Goal: Task Accomplishment & Management: Complete application form

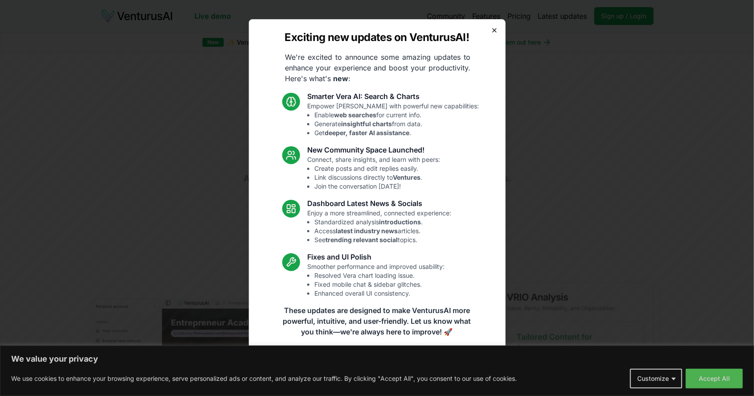
click at [495, 30] on icon "button" at bounding box center [494, 30] width 7 height 7
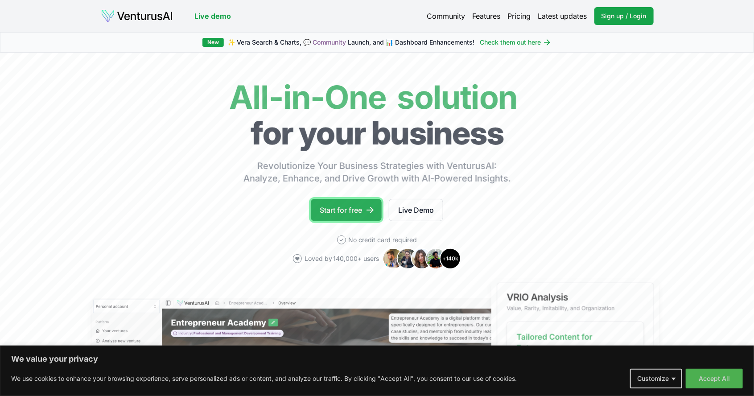
click at [368, 209] on icon at bounding box center [370, 210] width 7 height 6
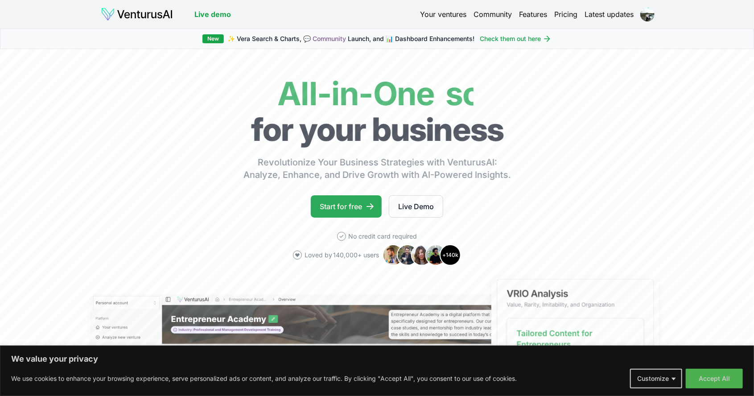
click at [360, 202] on link "Start for free" at bounding box center [346, 206] width 71 height 22
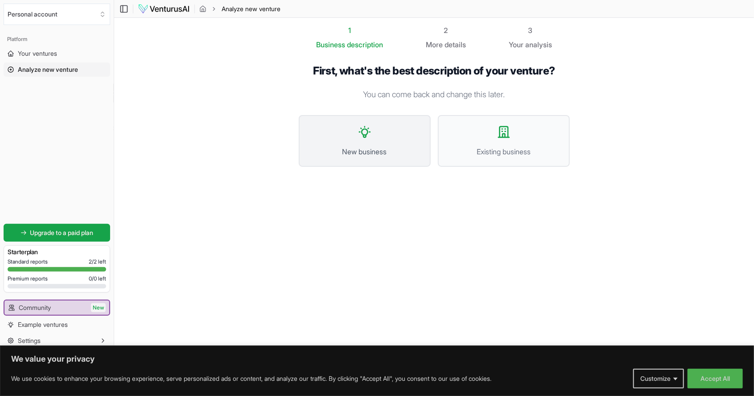
click at [344, 148] on span "New business" at bounding box center [365, 151] width 112 height 11
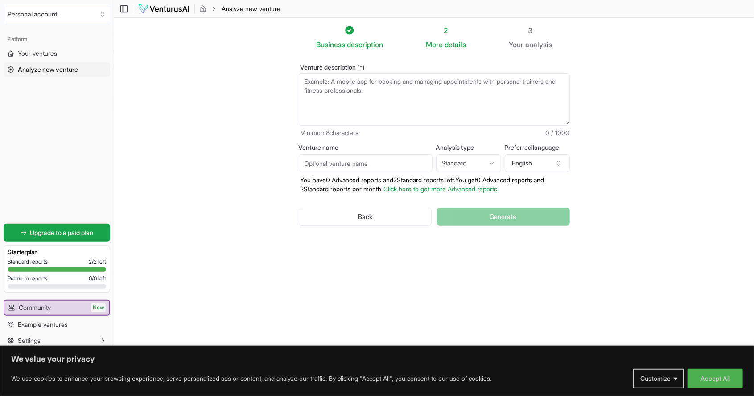
click at [348, 95] on textarea "Venture description (*)" at bounding box center [434, 99] width 271 height 53
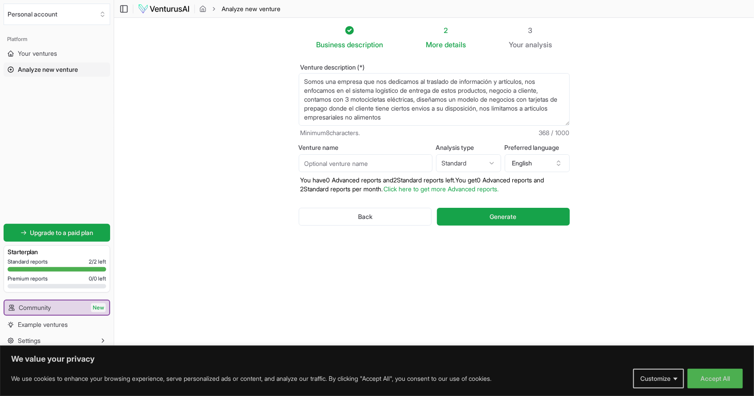
type textarea "Somos una empresa que nos dedicamos al traslado de información y artículos, nos…"
click at [319, 149] on label "Venture name" at bounding box center [366, 148] width 134 height 6
click at [319, 154] on input "Venture name" at bounding box center [366, 163] width 134 height 18
type input "Vettel's"
click at [461, 167] on button "Standard" at bounding box center [468, 163] width 65 height 18
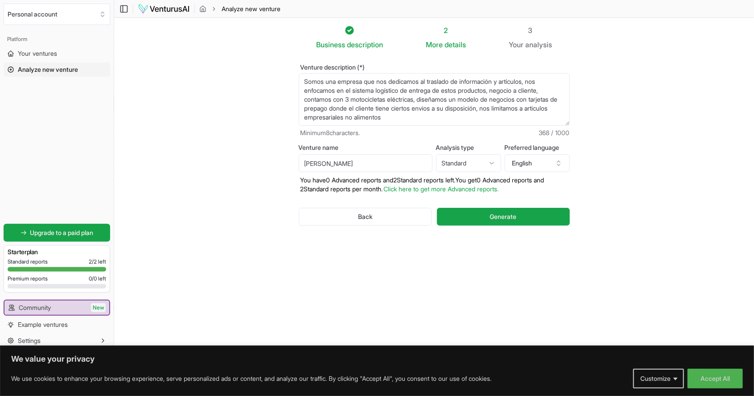
click at [491, 163] on html "We value your privacy We use cookies to enhance your browsing experience, serve…" at bounding box center [377, 198] width 754 height 396
click at [443, 122] on html "We value your privacy We use cookies to enhance your browsing experience, serve…" at bounding box center [377, 198] width 754 height 396
click at [429, 118] on textarea "Somos una empresa que nos dedicamos al traslado de información y artículos, nos…" at bounding box center [434, 99] width 271 height 53
click at [365, 83] on textarea "Somos una empresa que nos dedicamos al traslado de información y artículos, nos…" at bounding box center [434, 99] width 271 height 53
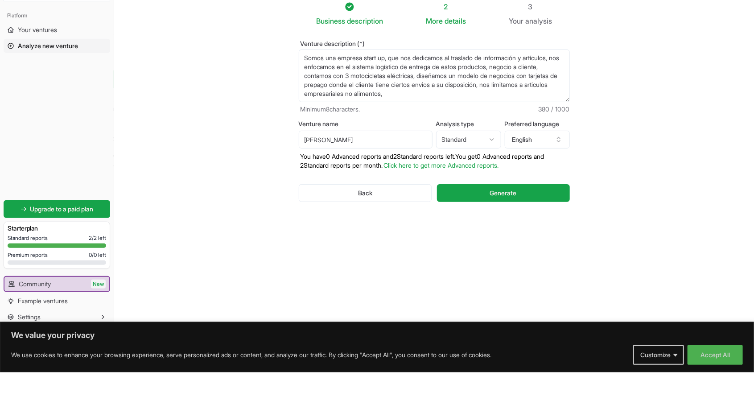
type textarea "Somos una empresa start up, que nos dedicamos al traslado de información y artí…"
click at [557, 165] on icon "button" at bounding box center [558, 163] width 7 height 7
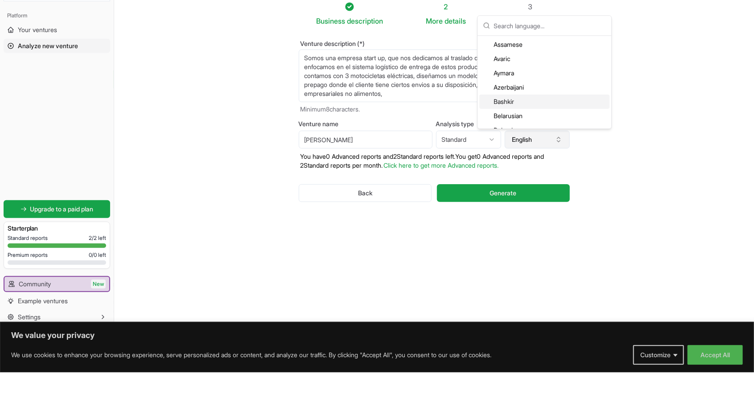
scroll to position [143, 0]
click at [523, 51] on input "text" at bounding box center [550, 49] width 112 height 20
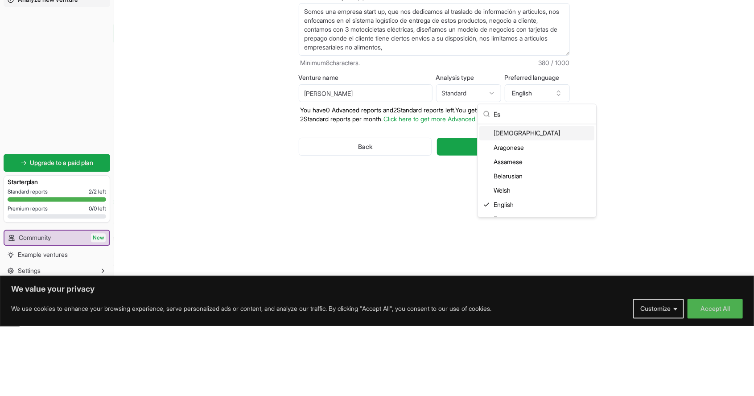
scroll to position [9, 0]
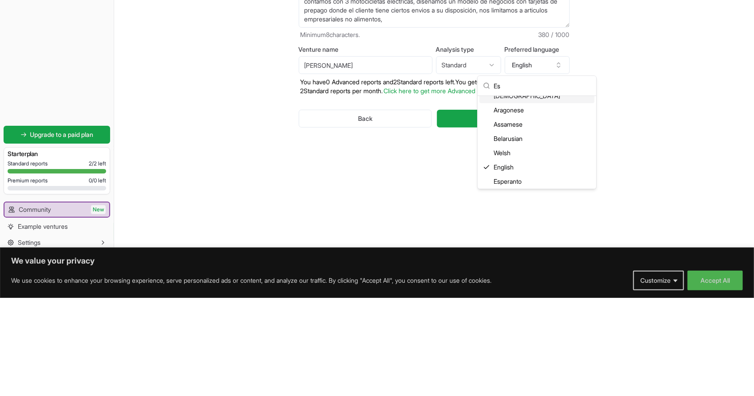
type input "E"
type input "Spa"
click at [516, 222] on div "Spanish" at bounding box center [537, 217] width 115 height 14
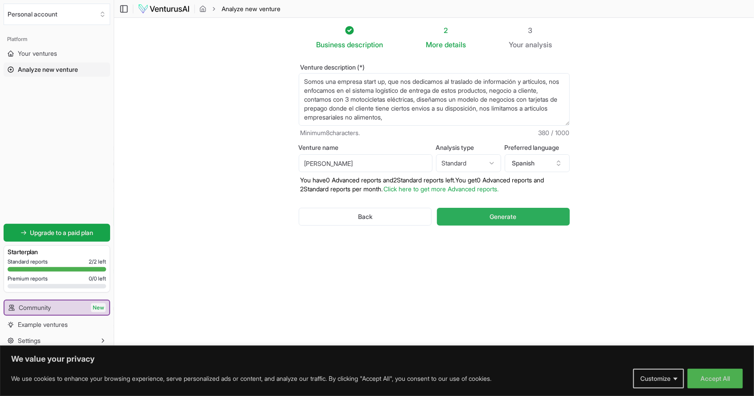
click at [515, 220] on span "Generate" at bounding box center [503, 216] width 27 height 9
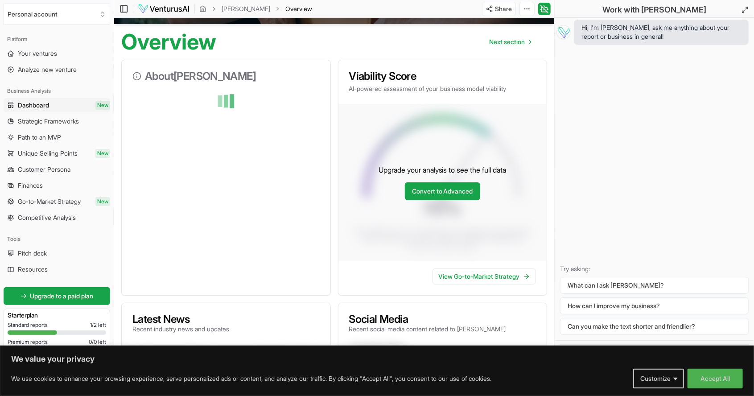
scroll to position [75, 0]
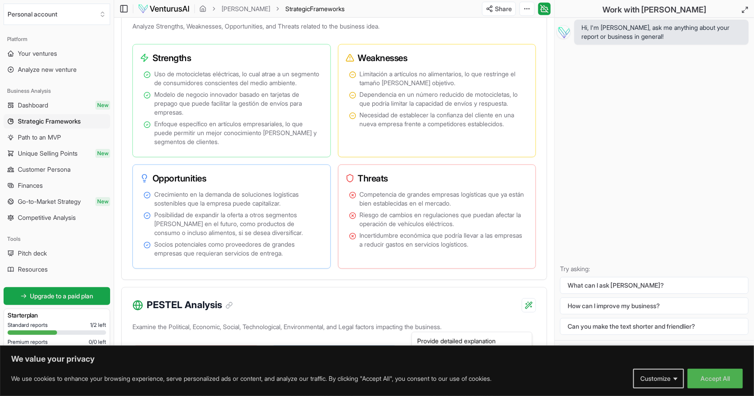
scroll to position [588, 0]
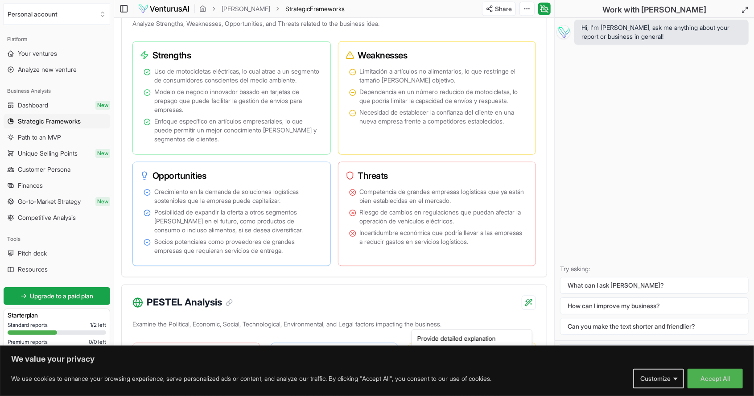
click at [721, 378] on button "Accept All" at bounding box center [715, 379] width 55 height 20
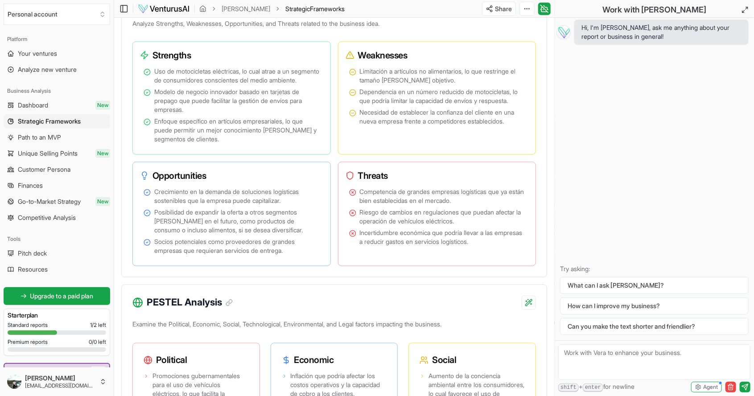
click at [625, 357] on textarea at bounding box center [655, 362] width 192 height 36
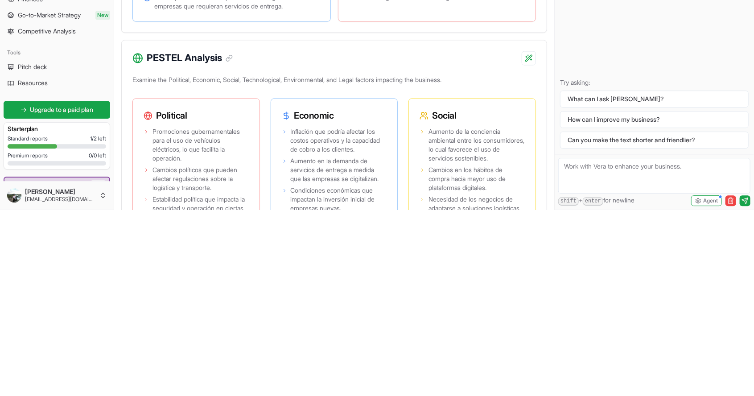
scroll to position [659, 0]
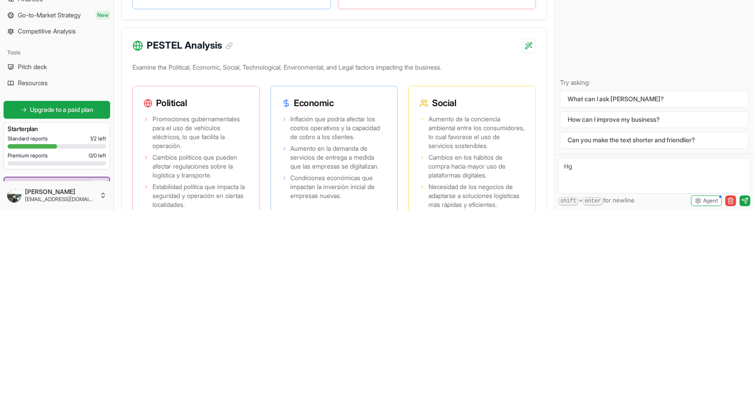
type textarea "H"
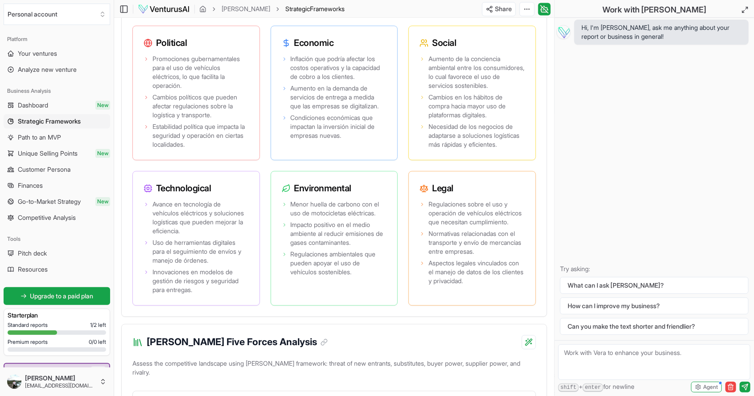
scroll to position [911, 0]
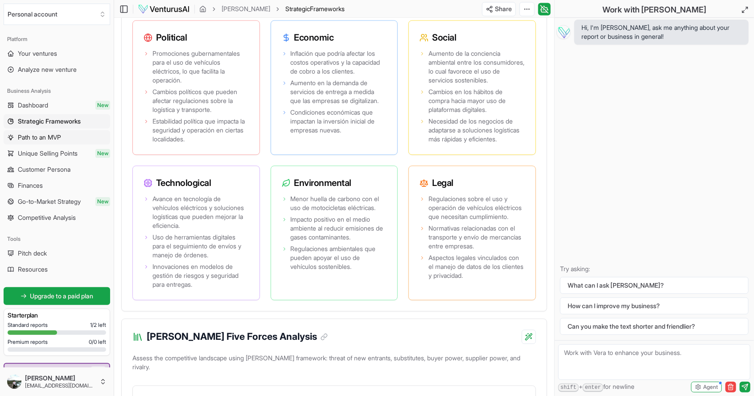
click at [80, 134] on link "Path to an MVP" at bounding box center [57, 137] width 107 height 14
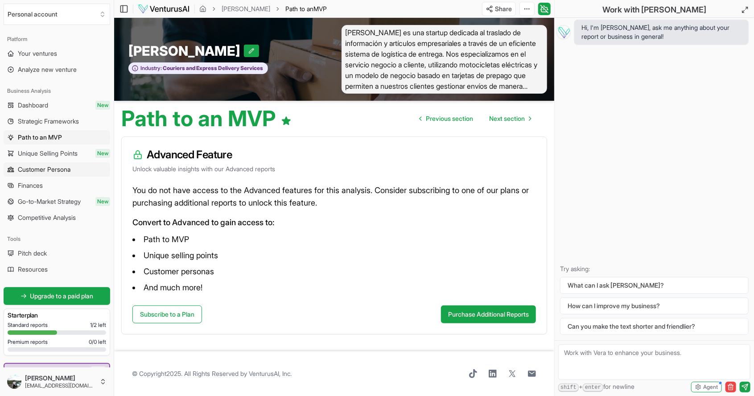
click at [64, 170] on span "Customer Persona" at bounding box center [44, 169] width 53 height 9
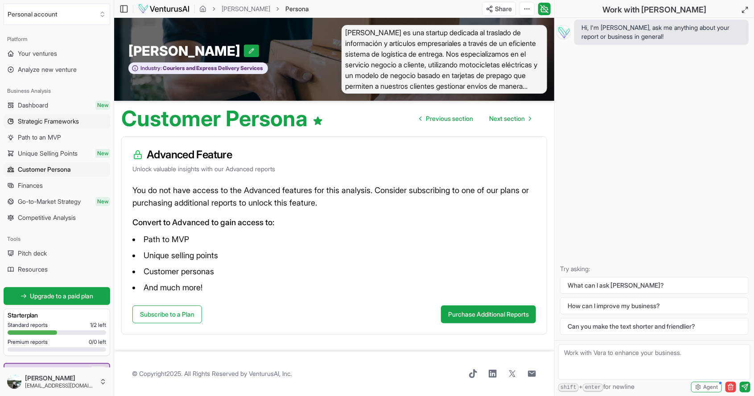
click at [79, 123] on span "Strategic Frameworks" at bounding box center [48, 121] width 61 height 9
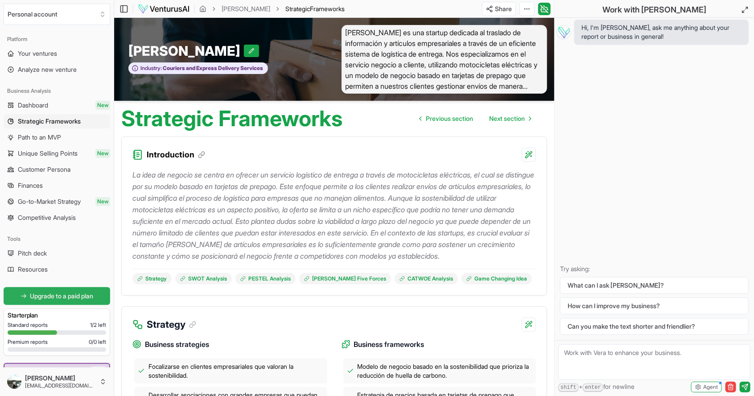
click at [72, 299] on span "Upgrade to a paid plan" at bounding box center [61, 296] width 63 height 9
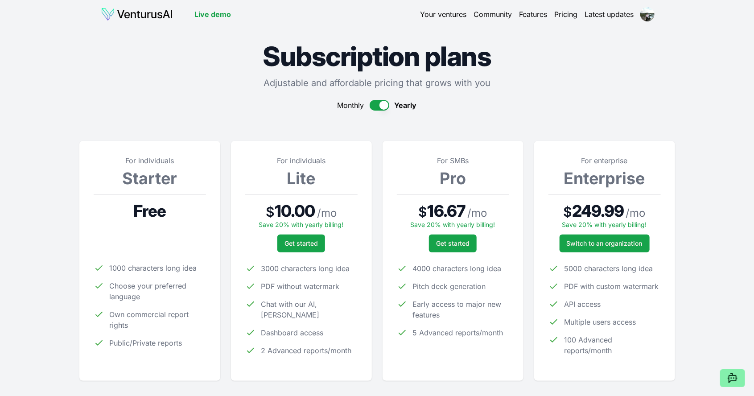
click at [383, 104] on button "button" at bounding box center [380, 105] width 20 height 11
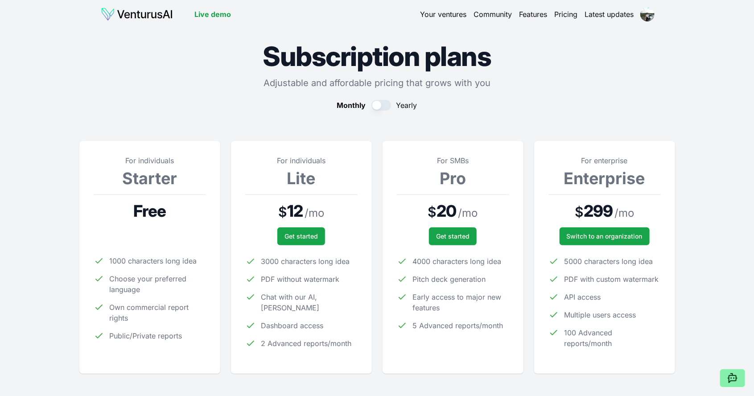
click at [389, 109] on button "button" at bounding box center [382, 105] width 20 height 11
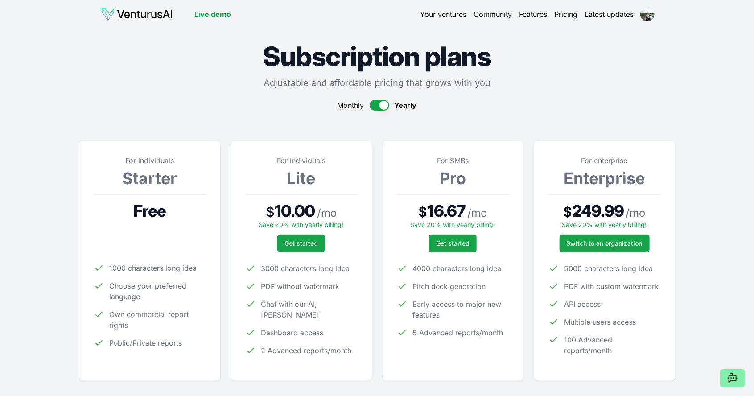
click at [388, 108] on button "button" at bounding box center [380, 105] width 20 height 11
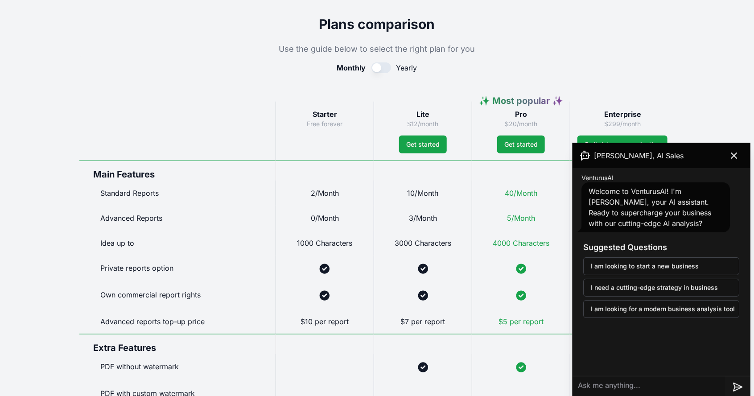
scroll to position [387, 0]
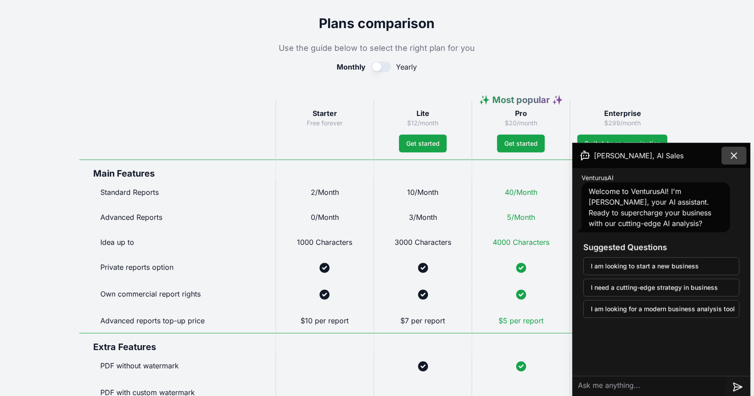
click at [736, 155] on icon at bounding box center [734, 155] width 11 height 11
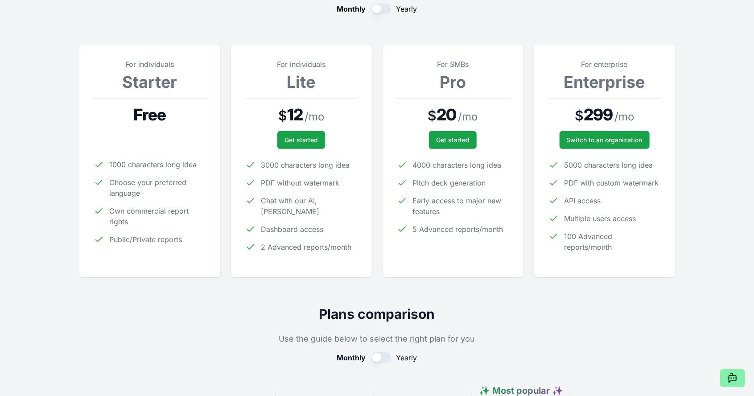
scroll to position [0, 0]
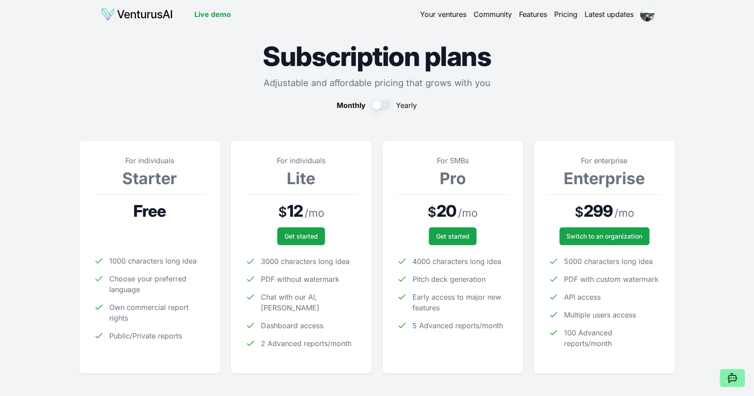
click at [384, 109] on button "button" at bounding box center [382, 105] width 20 height 11
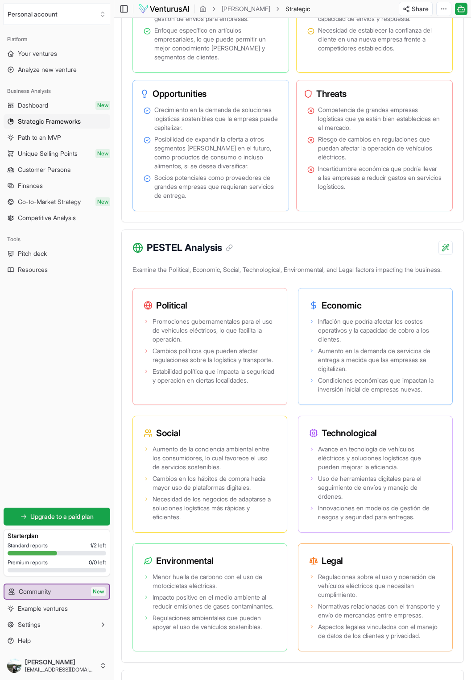
scroll to position [620, 0]
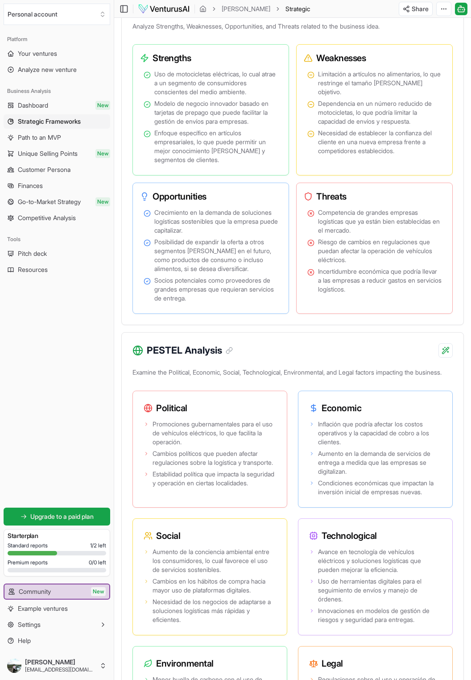
click at [429, 314] on div "Threats Competencia de grandes empresas logísticas que ya están bien establecid…" at bounding box center [374, 247] width 157 height 131
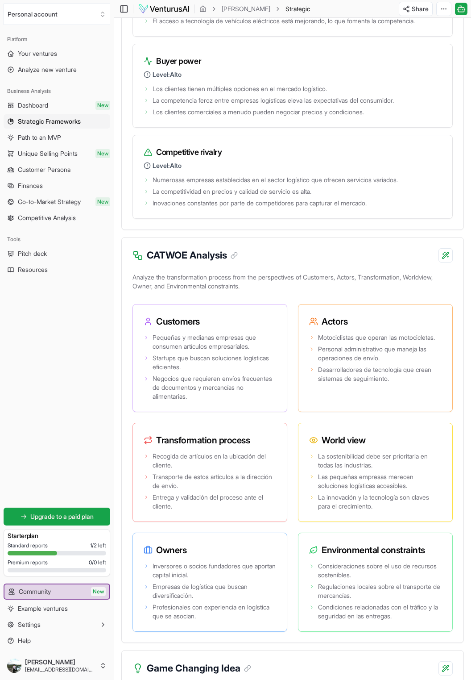
click at [425, 296] on p "Analyze the transformation process from the perspectives of Customers, Actors, …" at bounding box center [293, 283] width 320 height 25
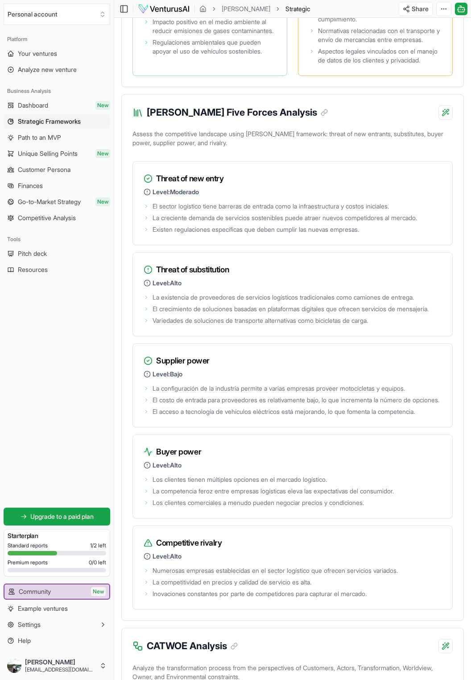
scroll to position [1297, 0]
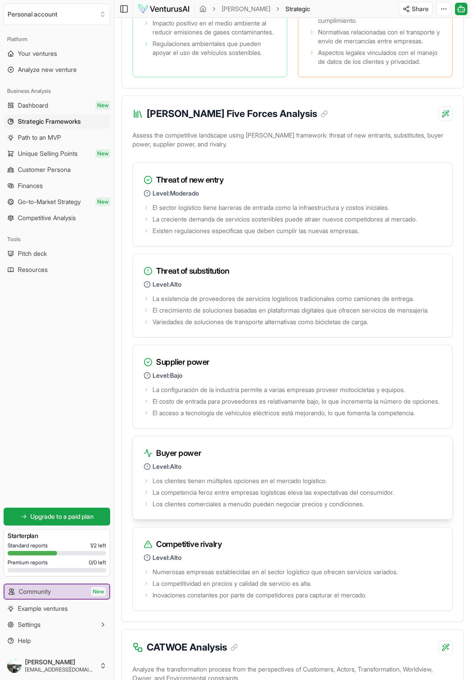
click at [435, 396] on li "La competencia feroz entre empresas logísticas eleva las expectativas del consu…" at bounding box center [293, 492] width 298 height 9
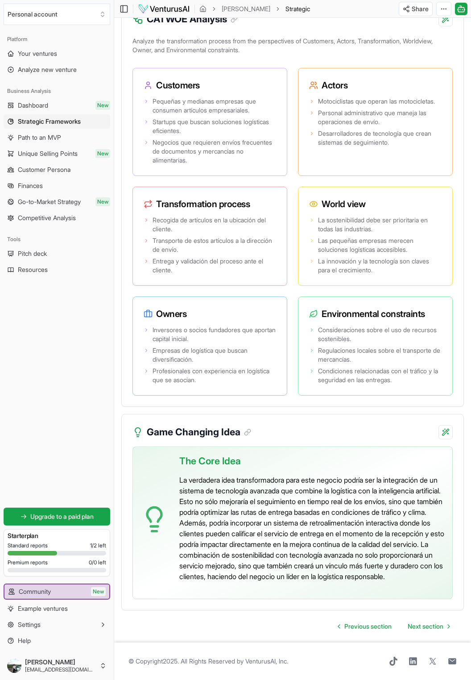
scroll to position [1974, 0]
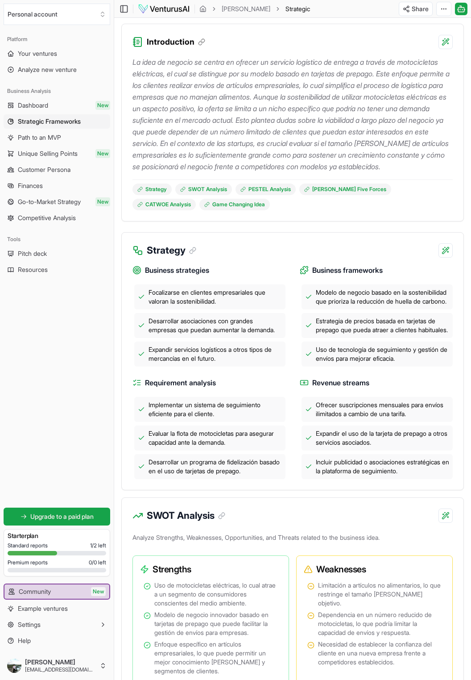
scroll to position [0, 0]
